Goal: Task Accomplishment & Management: Manage account settings

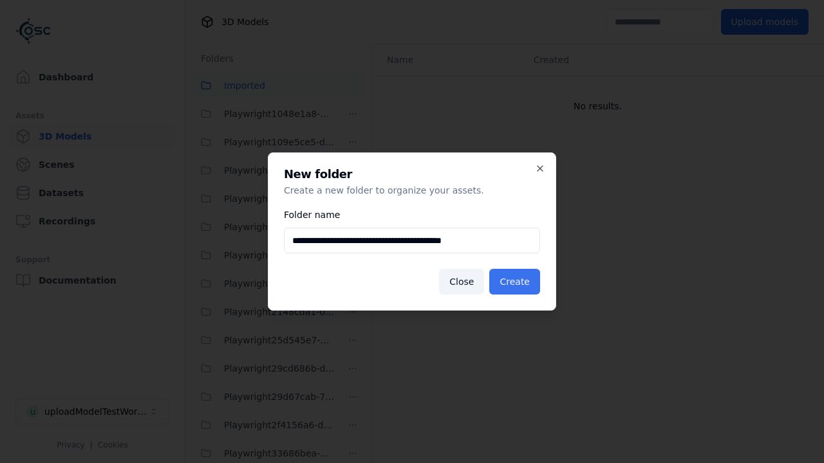
type input "**********"
click at [516, 282] on button "Create" at bounding box center [514, 282] width 51 height 26
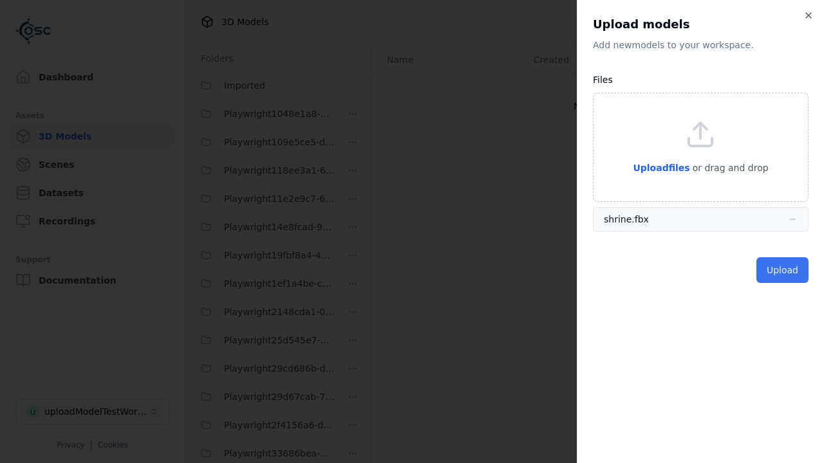
click at [783, 270] on button "Upload" at bounding box center [782, 270] width 52 height 26
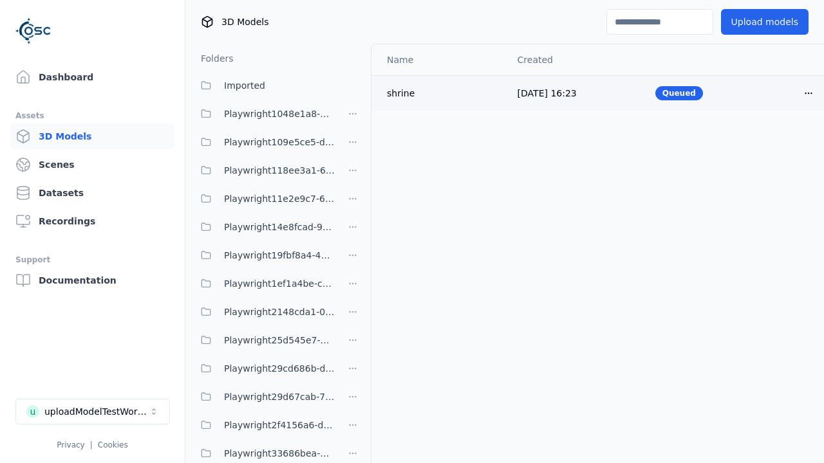
click at [786, 93] on html "Support Dashboard Assets 3D Models Scenes Datasets Recordings Support Documenta…" at bounding box center [412, 231] width 824 height 463
click at [758, 142] on div "Delete" at bounding box center [758, 142] width 76 height 21
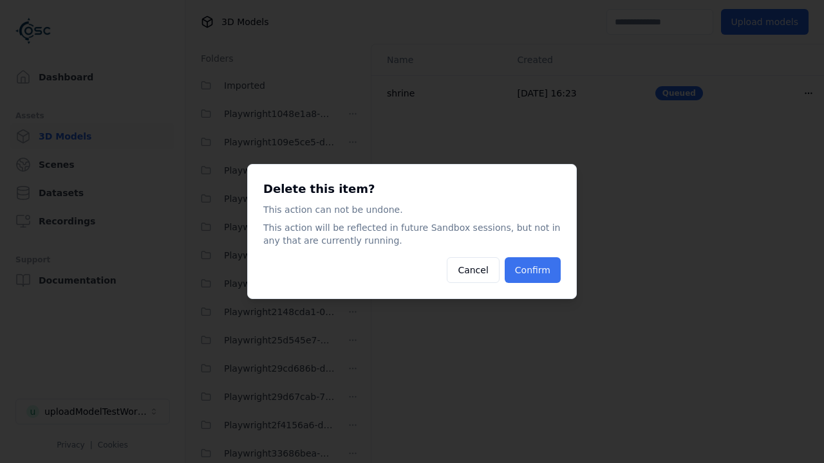
click at [533, 270] on button "Confirm" at bounding box center [533, 270] width 56 height 26
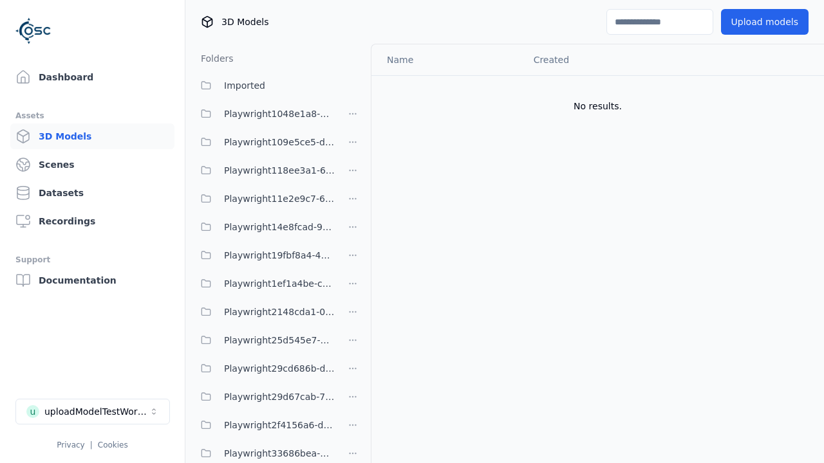
click at [353, 231] on html "Support Dashboard Assets 3D Models Scenes Datasets Recordings Support Documenta…" at bounding box center [412, 231] width 824 height 463
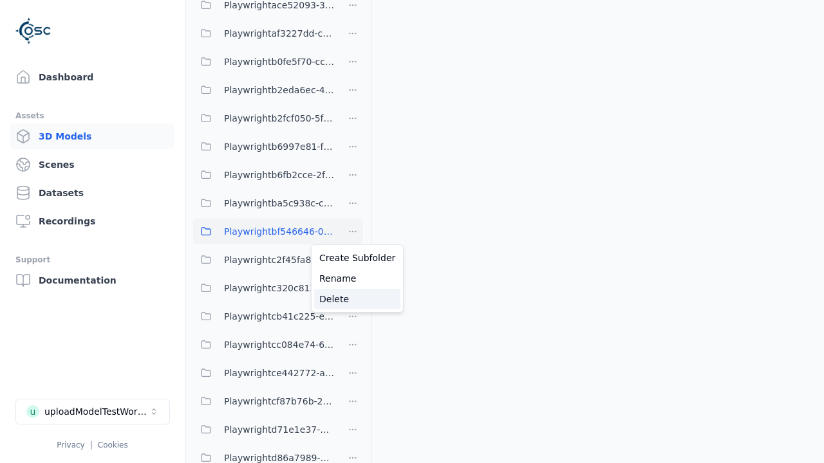
click at [352, 299] on div "Delete" at bounding box center [357, 299] width 86 height 21
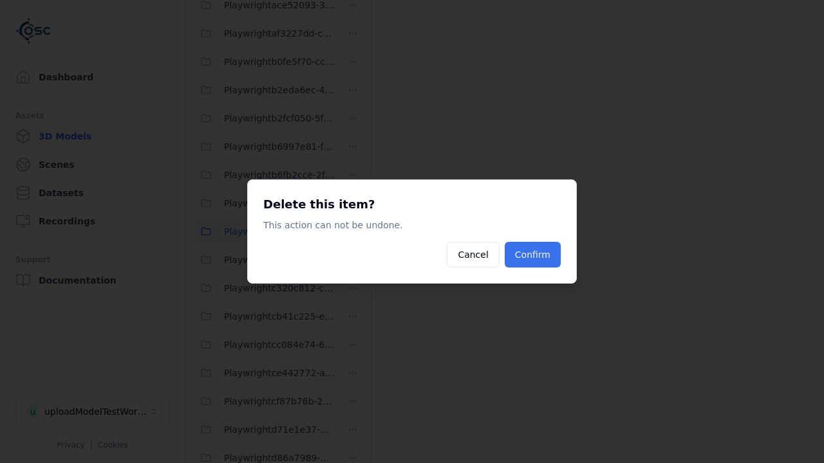
click at [533, 255] on button "Confirm" at bounding box center [533, 255] width 56 height 26
